Goal: Information Seeking & Learning: Learn about a topic

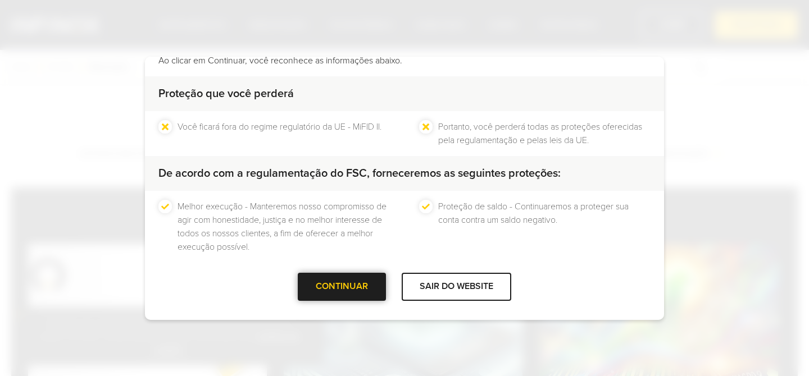
click at [342, 287] on div at bounding box center [342, 287] width 0 height 0
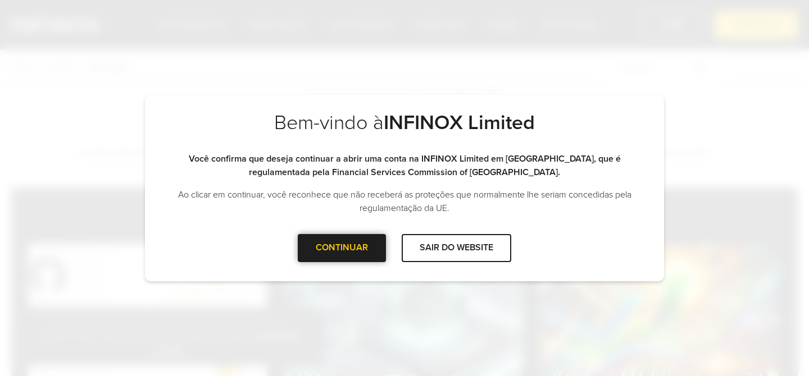
click at [342, 248] on div at bounding box center [342, 248] width 0 height 0
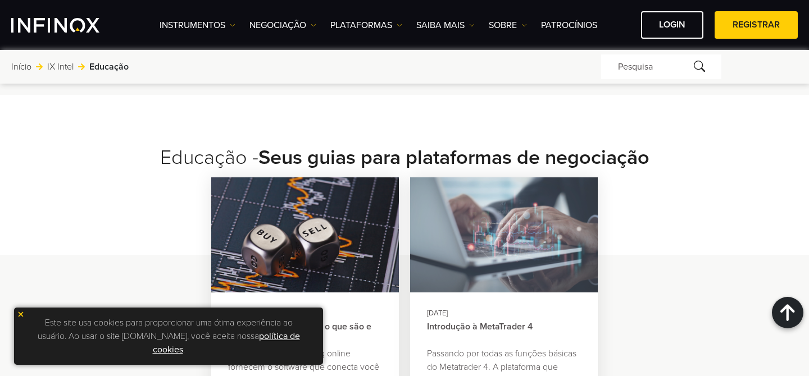
scroll to position [1772, 0]
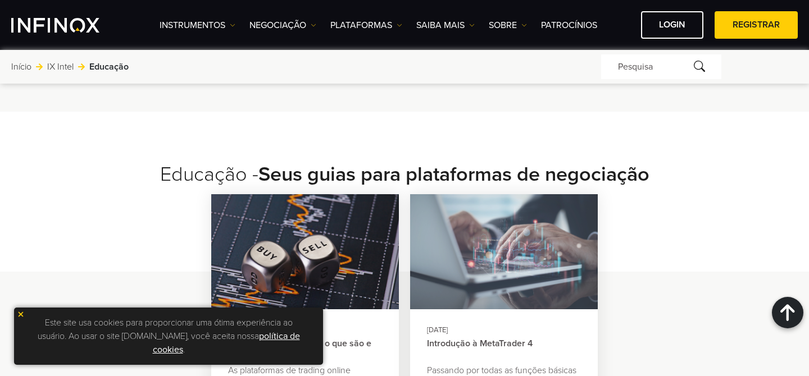
click at [510, 202] on img at bounding box center [504, 252] width 206 height 127
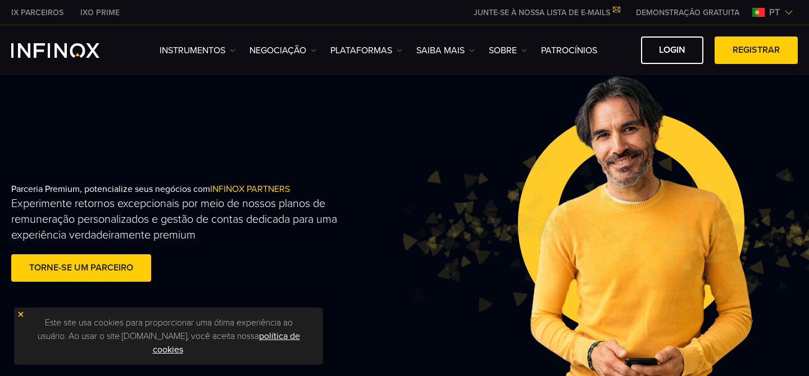
scroll to position [2, 0]
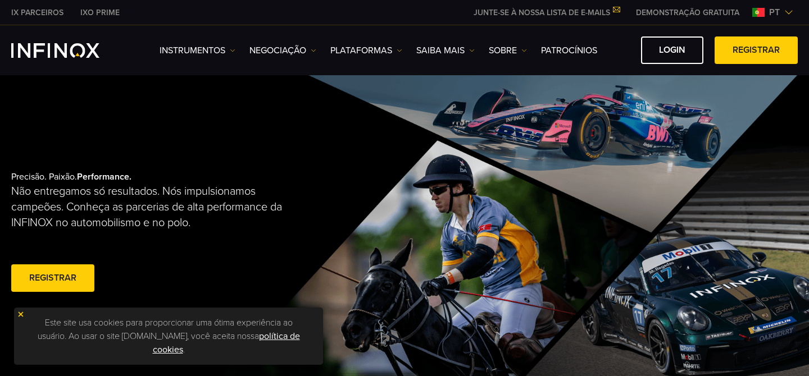
scroll to position [0, 0]
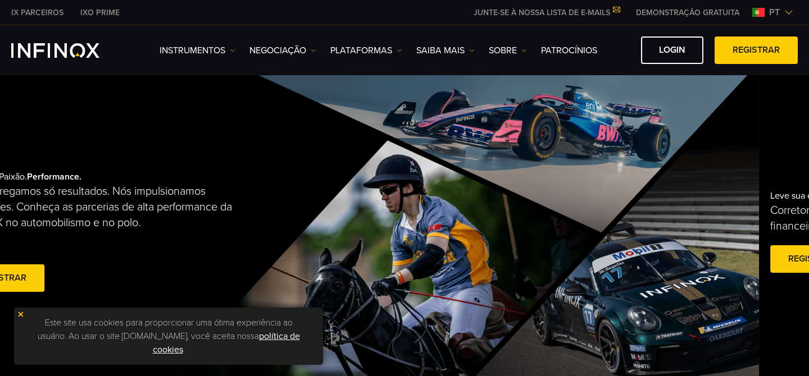
click at [80, 177] on strong "Performance." at bounding box center [54, 176] width 54 height 11
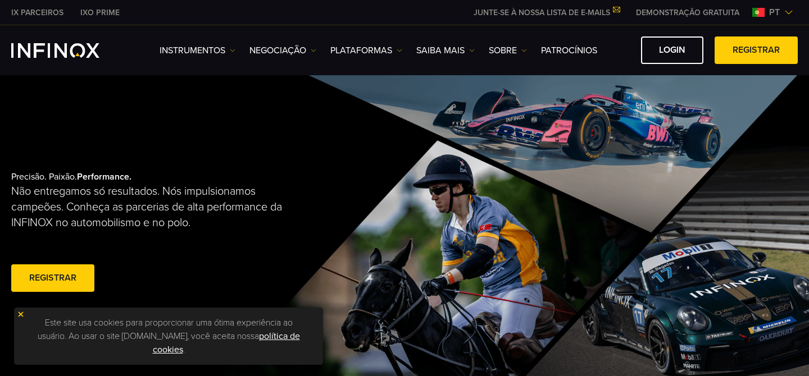
click at [64, 184] on p "Não entregamos só resultados. Nós impulsionamos campeões. Conheça as parcerias …" at bounding box center [152, 207] width 283 height 47
click at [64, 178] on div "Precisão. Paixão. Performance. Não entregamos só resultados. Nós impulsionamos …" at bounding box center [188, 233] width 354 height 160
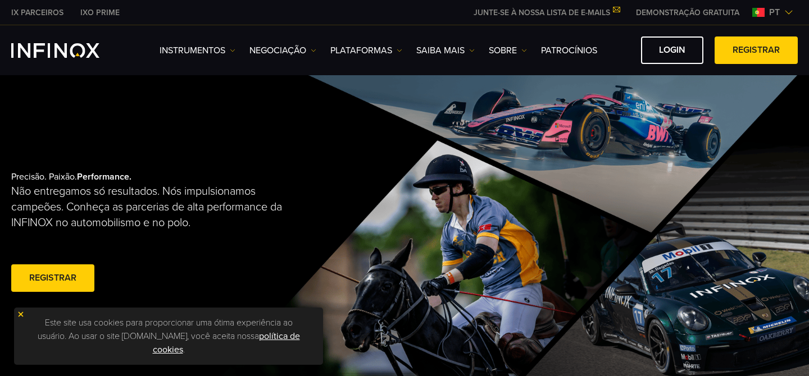
click at [64, 197] on p "Não entregamos só resultados. Nós impulsionamos campeões. Conheça as parcerias …" at bounding box center [152, 207] width 283 height 47
